Goal: Task Accomplishment & Management: Manage account settings

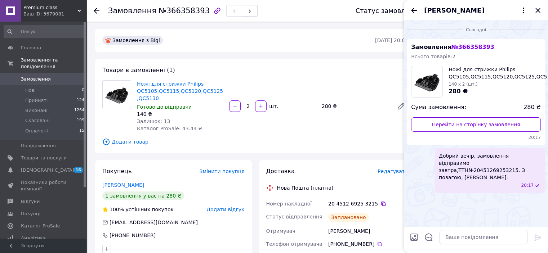
click at [42, 76] on span "Замовлення" at bounding box center [36, 79] width 30 height 6
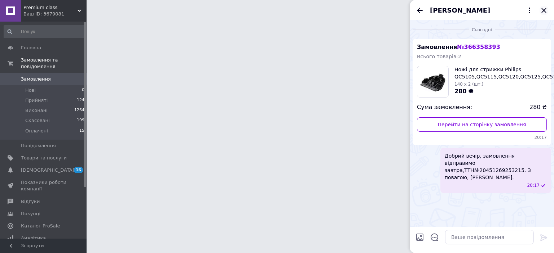
click at [543, 9] on icon "Закрити" at bounding box center [543, 10] width 9 height 9
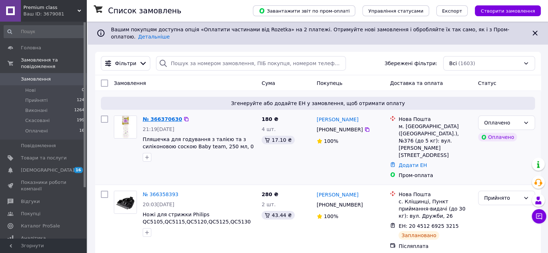
click at [160, 116] on link "№ 366370630" at bounding box center [162, 119] width 39 height 6
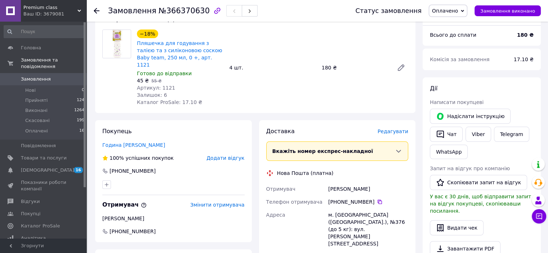
scroll to position [36, 0]
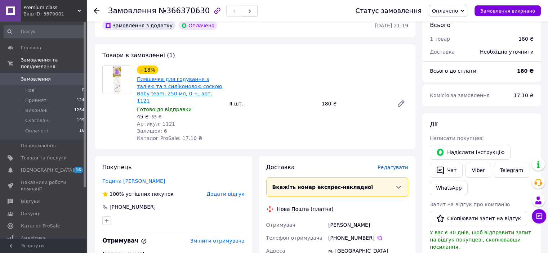
click at [173, 88] on link "Пляшечка для годування з талією та з силіконовою соскою Baby team, 250 мл, 0 +,…" at bounding box center [179, 89] width 85 height 27
